Goal: Find specific page/section

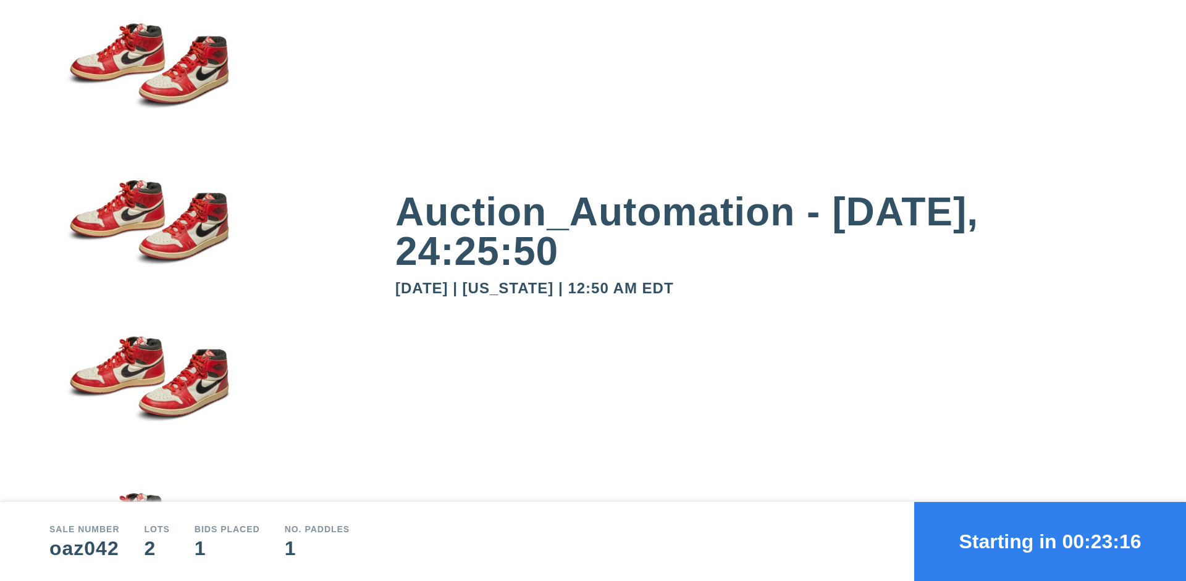
click at [1050, 542] on button "Starting in 00:23:16" at bounding box center [1050, 541] width 272 height 79
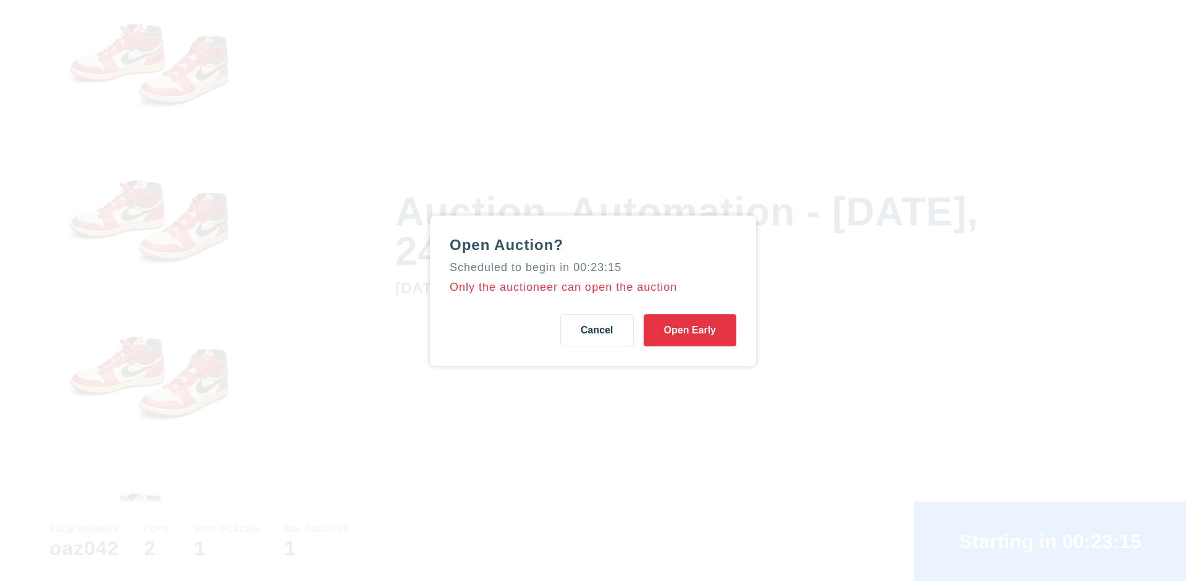
click at [690, 330] on button "Open Early" at bounding box center [690, 330] width 93 height 32
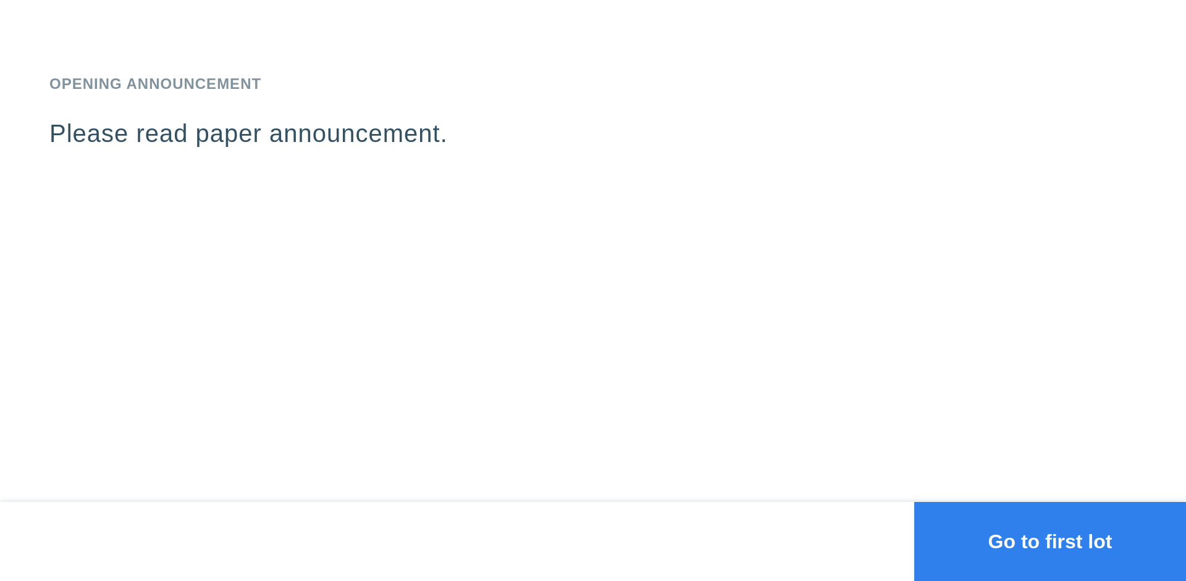
click at [1050, 542] on button "Go to first lot" at bounding box center [1050, 541] width 272 height 79
